Goal: Information Seeking & Learning: Learn about a topic

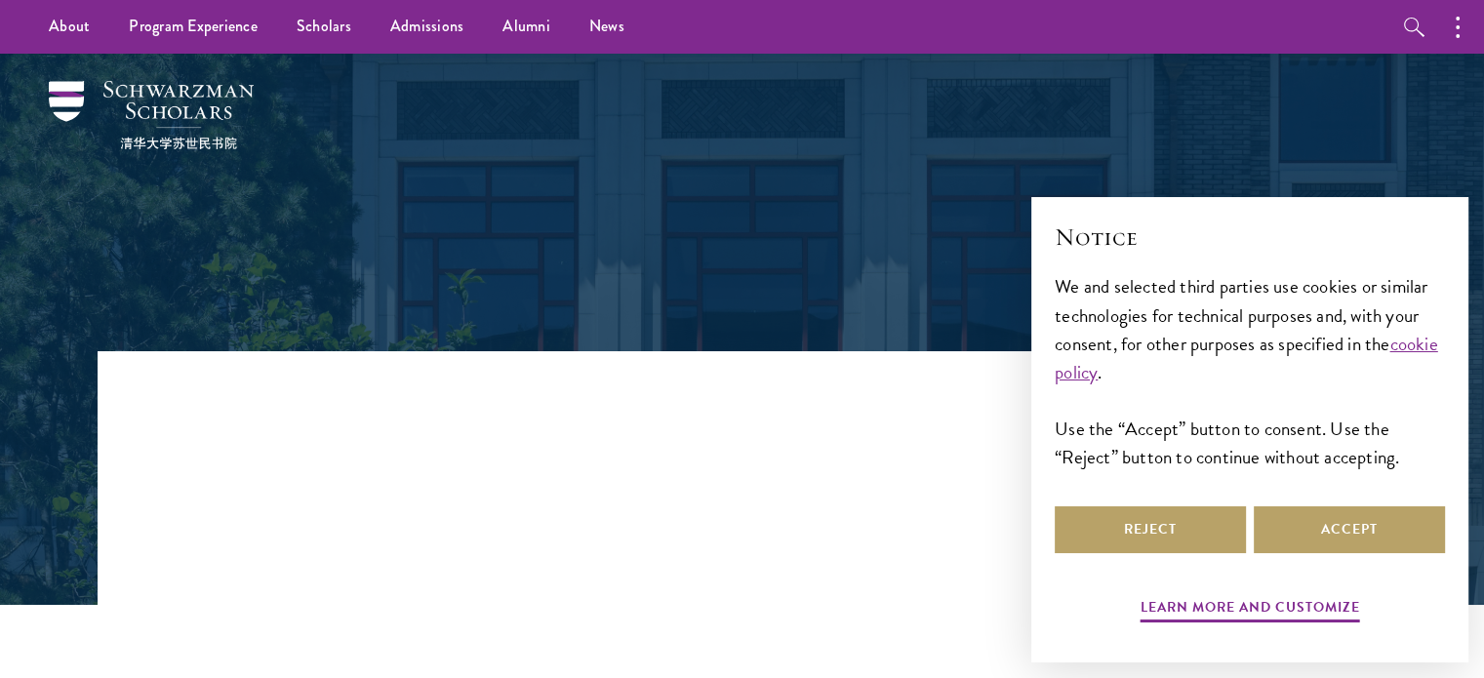
scroll to position [85, 0]
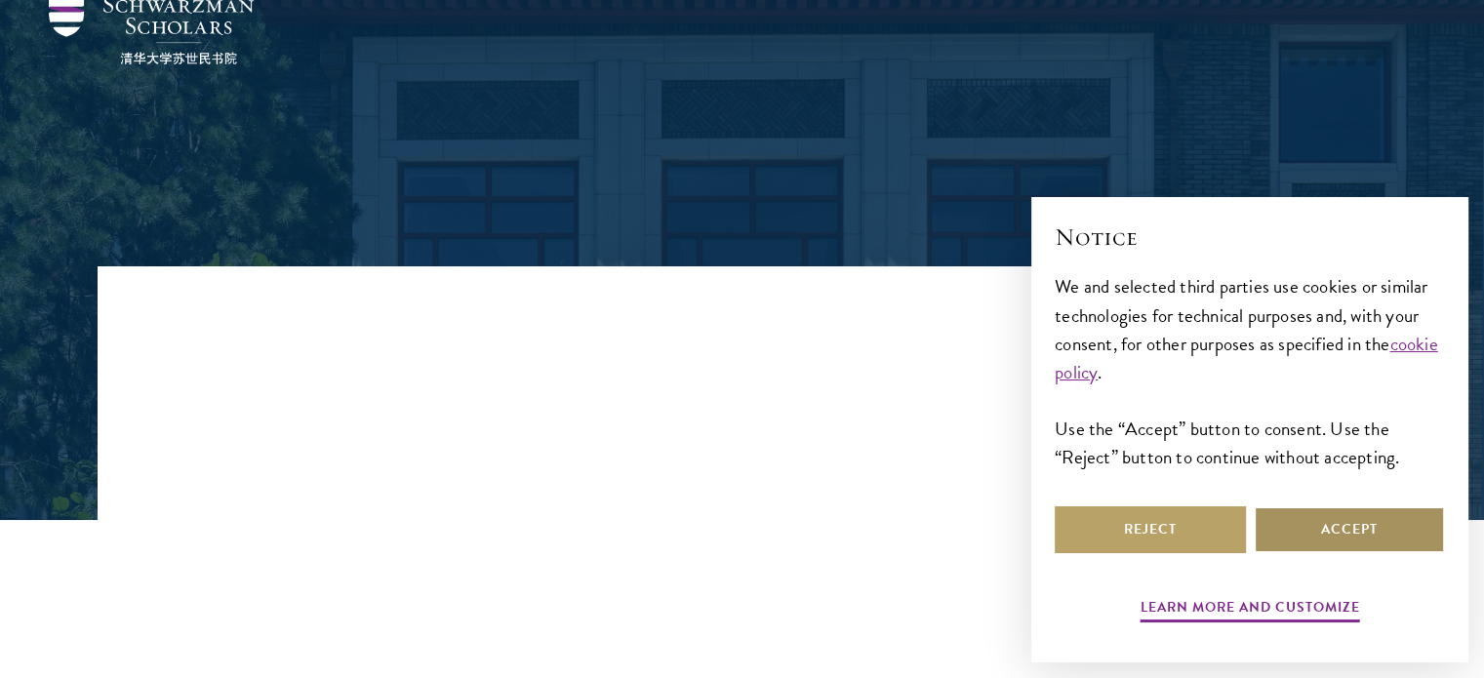
click at [1299, 515] on button "Accept" at bounding box center [1349, 529] width 191 height 47
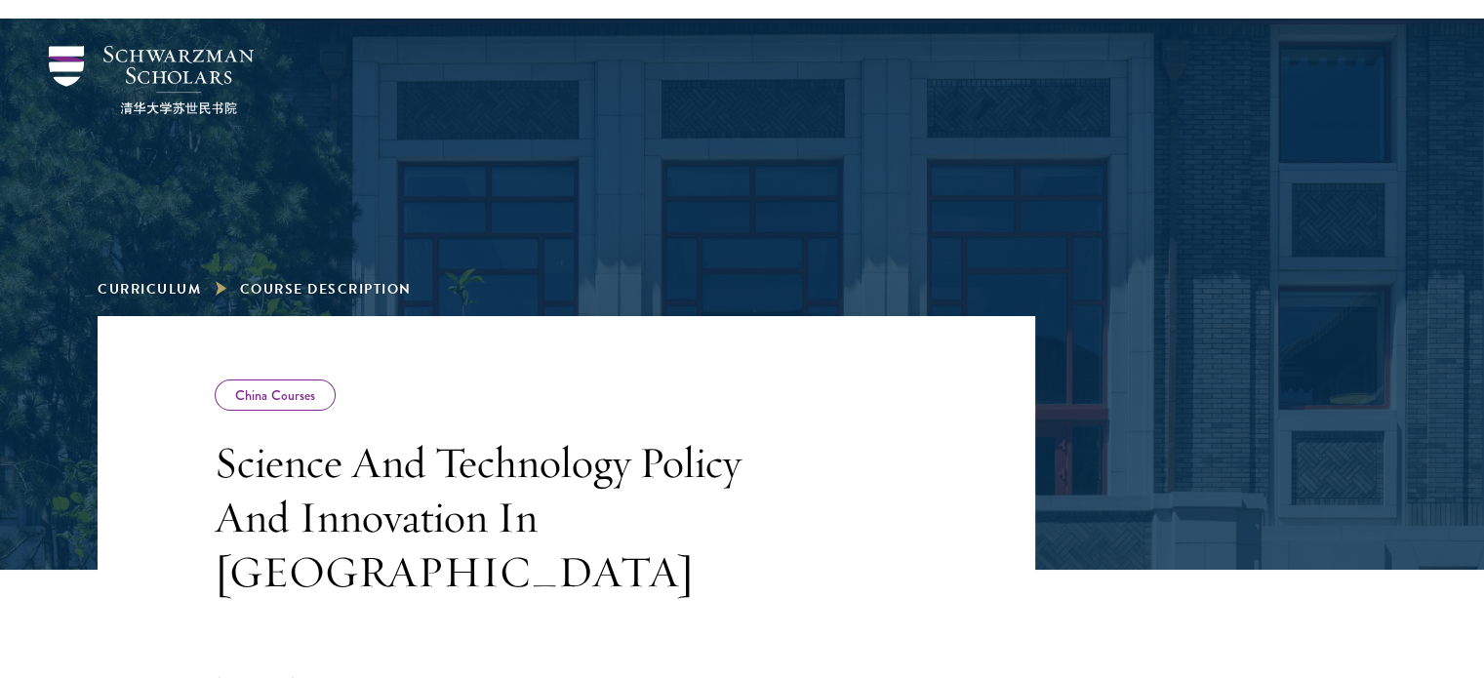
scroll to position [0, 0]
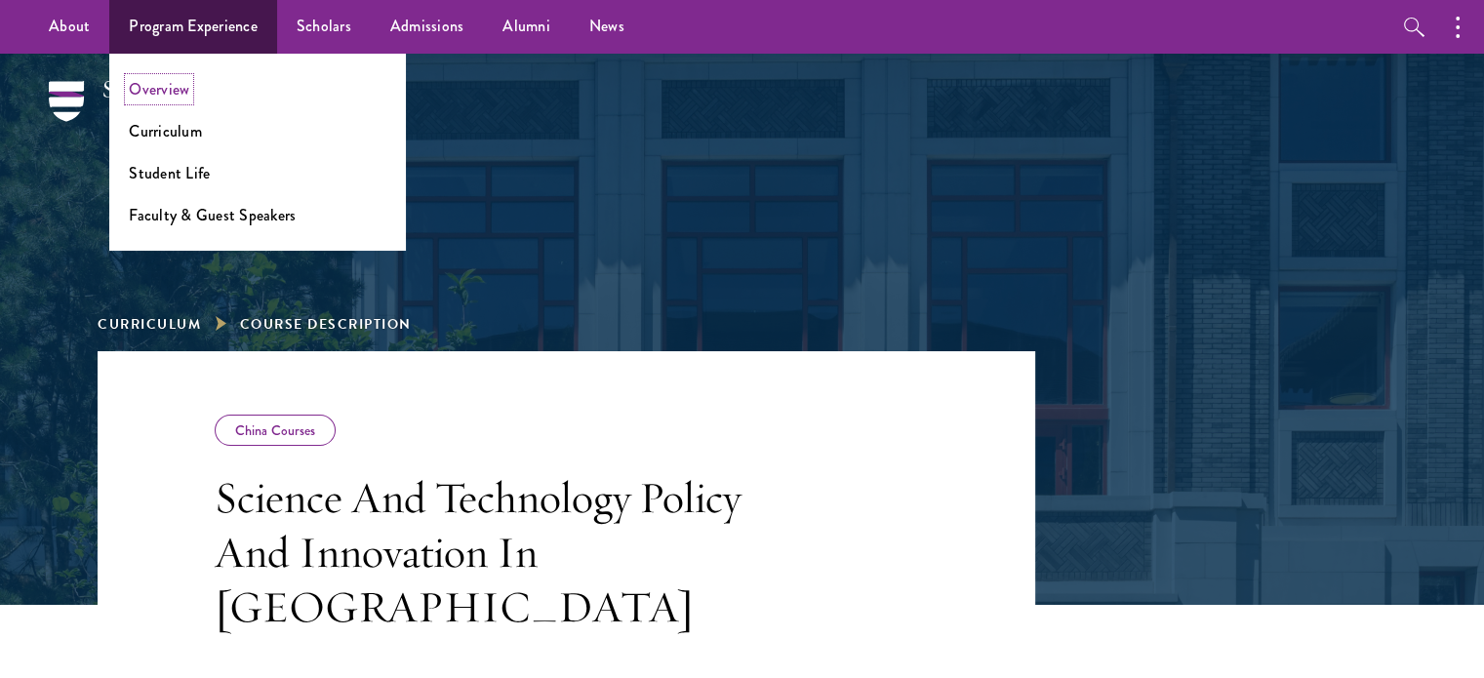
click at [161, 93] on link "Overview" at bounding box center [159, 89] width 60 height 22
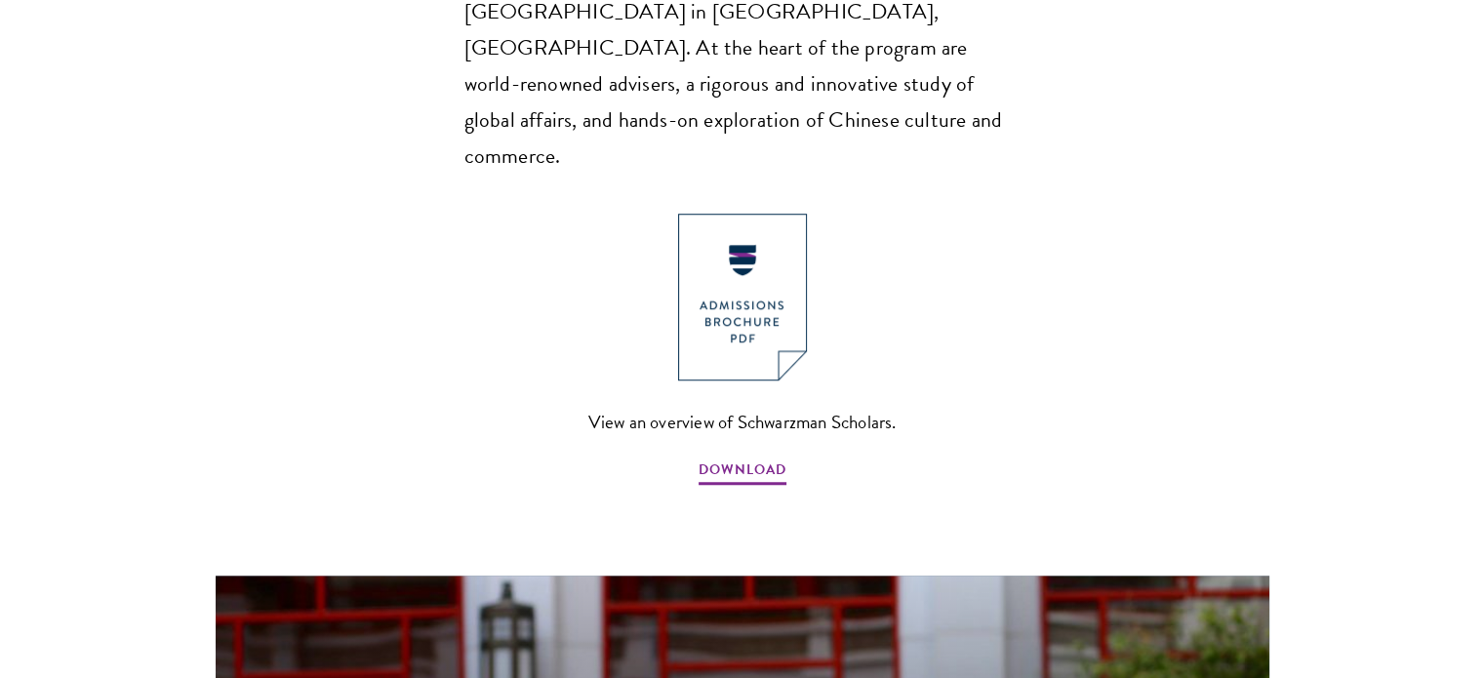
scroll to position [1458, 0]
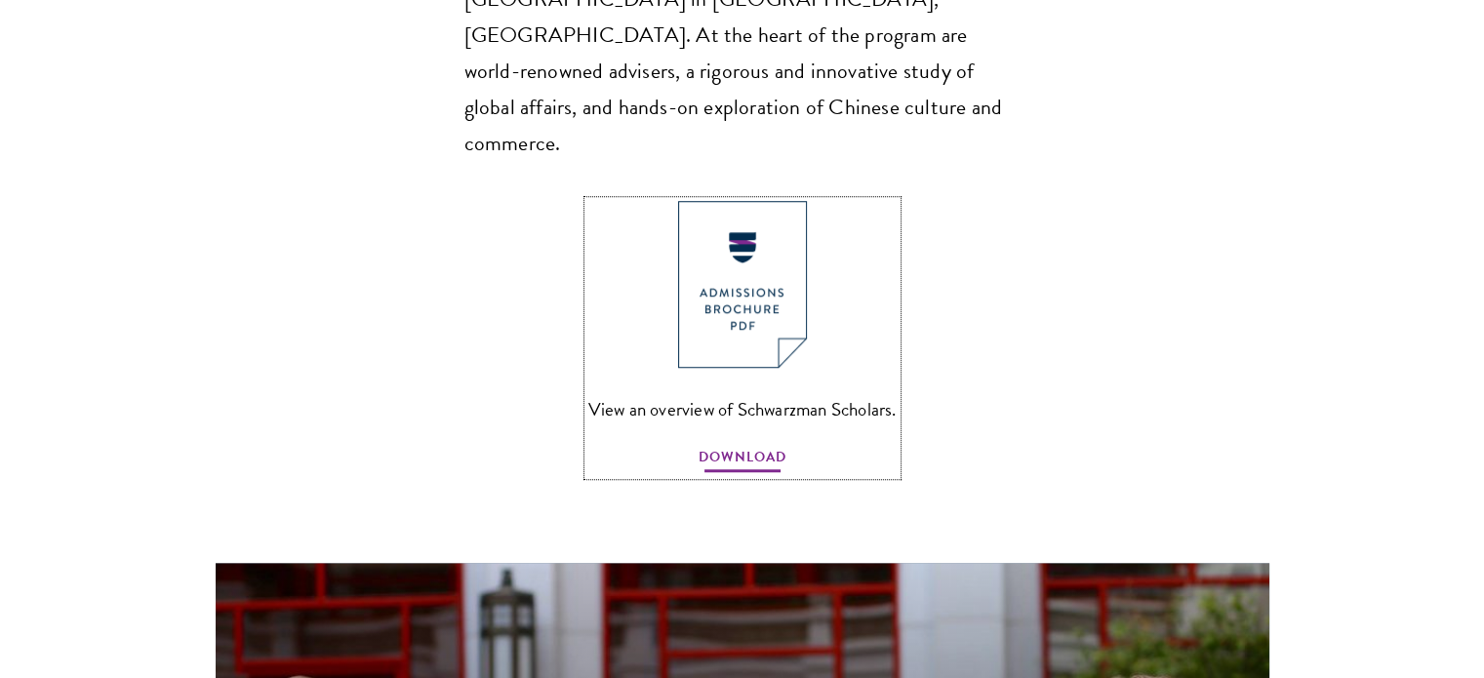
click at [724, 445] on span "DOWNLOAD" at bounding box center [743, 460] width 88 height 30
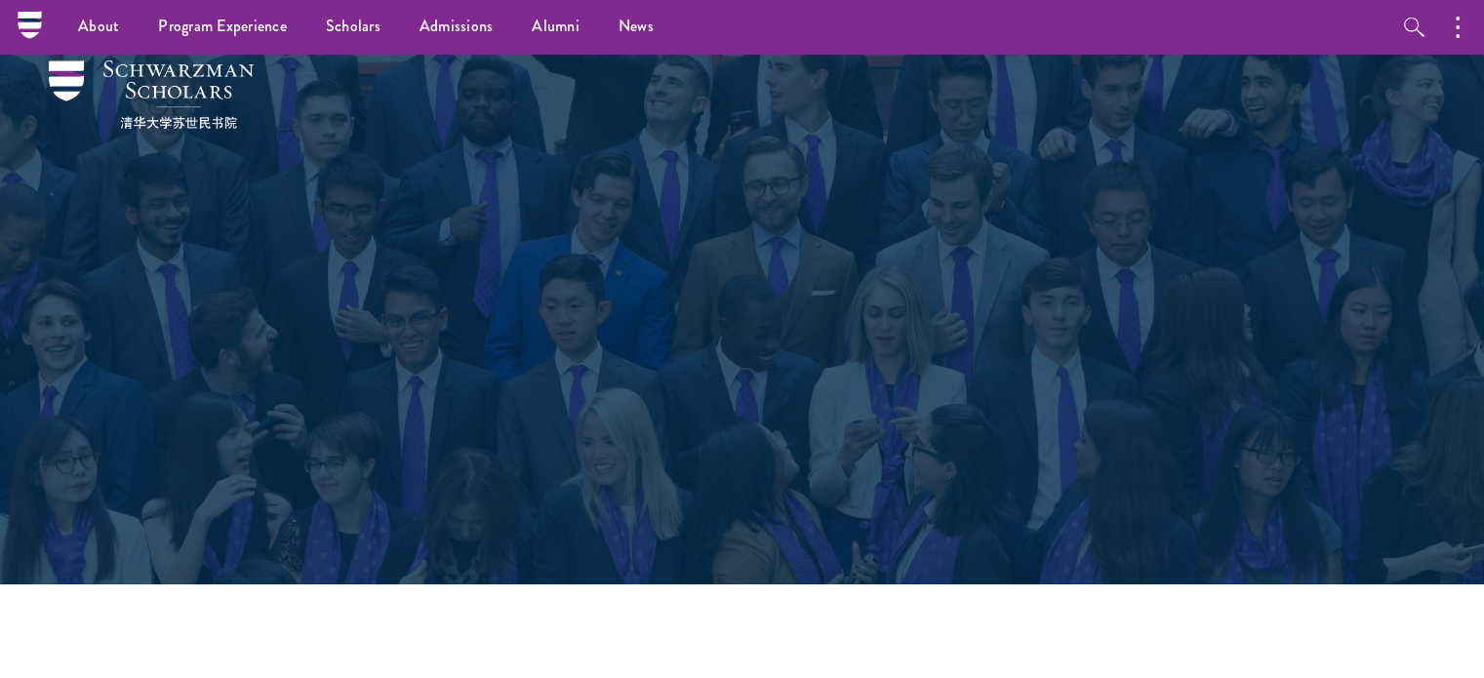
scroll to position [0, 0]
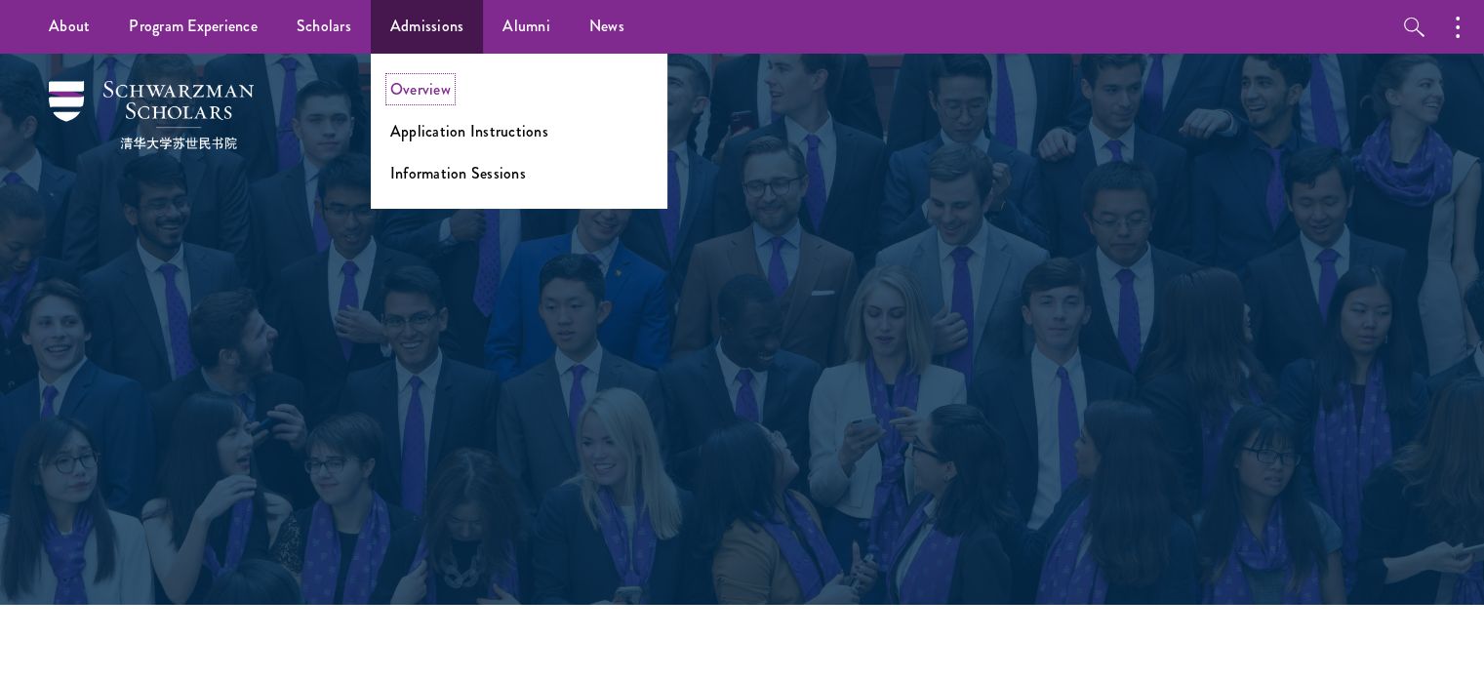
click at [421, 86] on link "Overview" at bounding box center [420, 89] width 60 height 22
click at [419, 87] on link "Overview" at bounding box center [420, 89] width 60 height 22
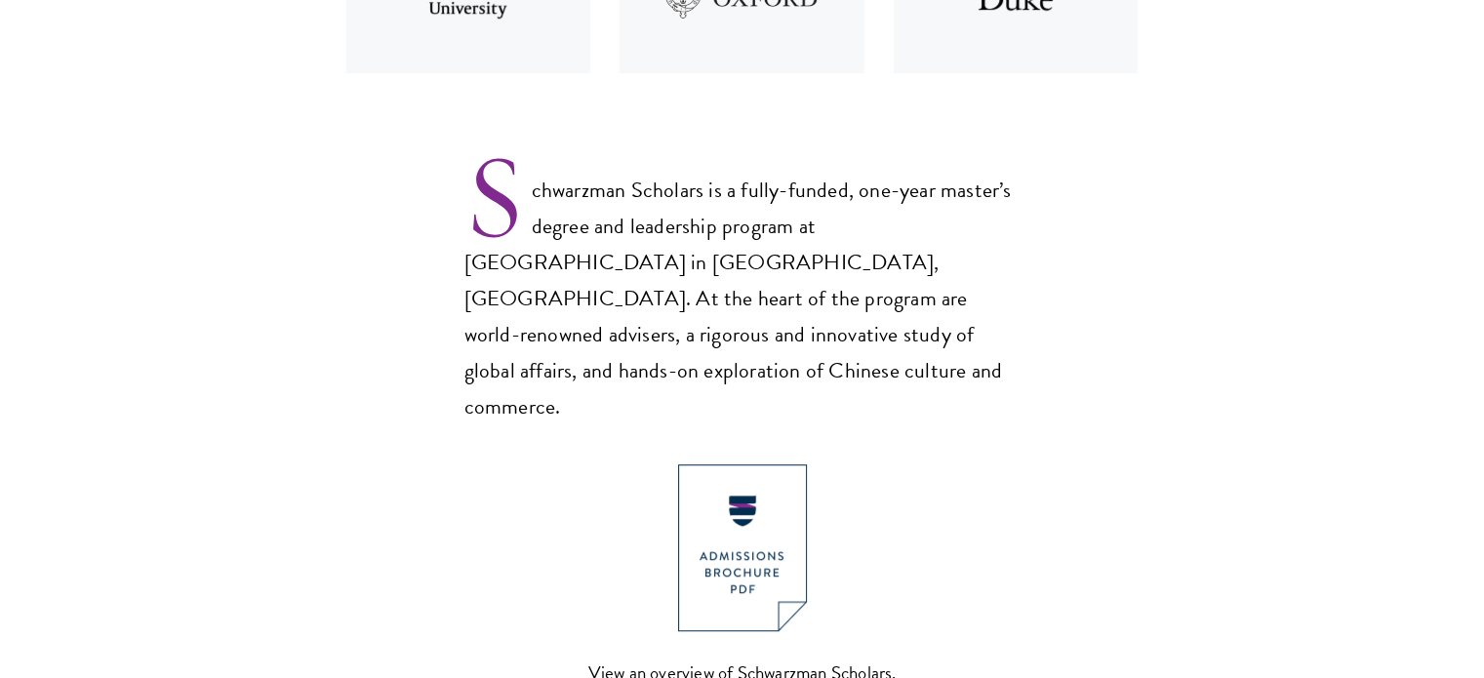
scroll to position [1194, 0]
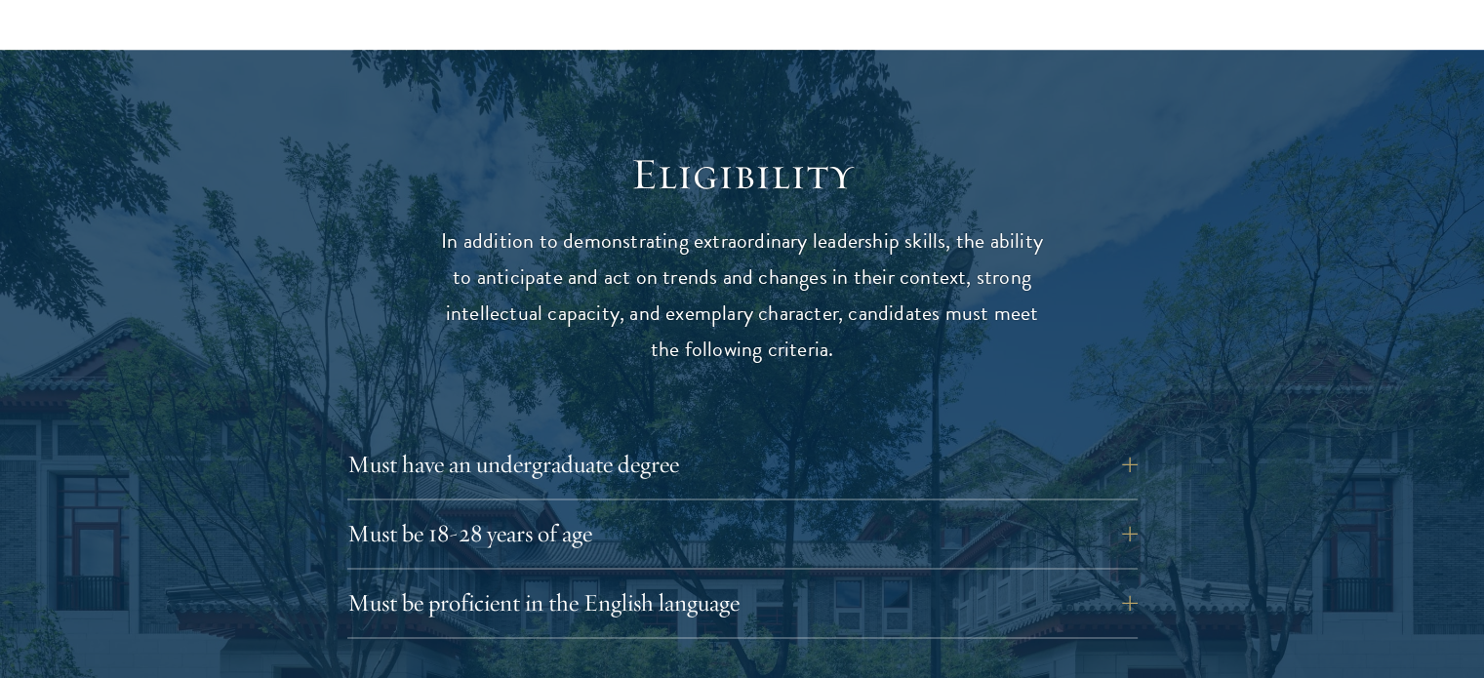
scroll to position [2459, 0]
click at [1124, 510] on button "Must be 18-28 years of age" at bounding box center [757, 533] width 790 height 47
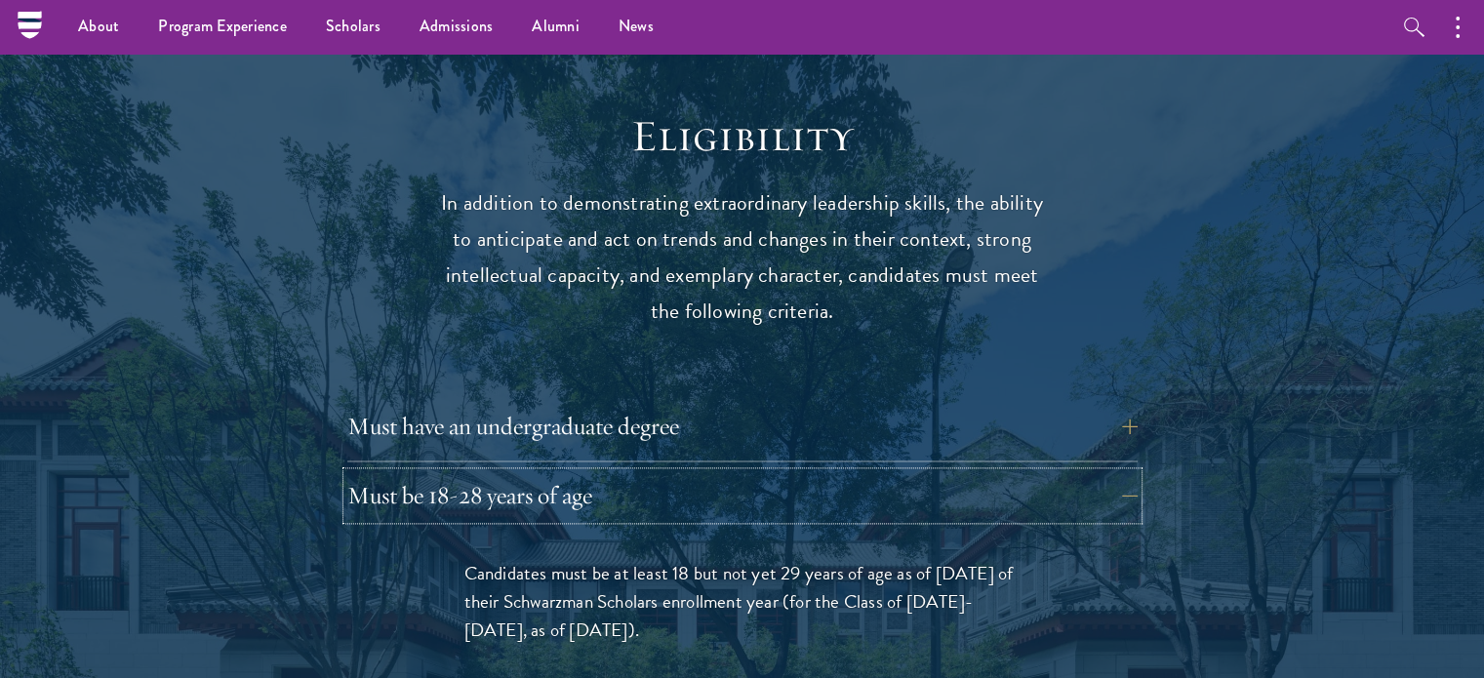
scroll to position [2496, 0]
